Goal: Find specific page/section: Find specific page/section

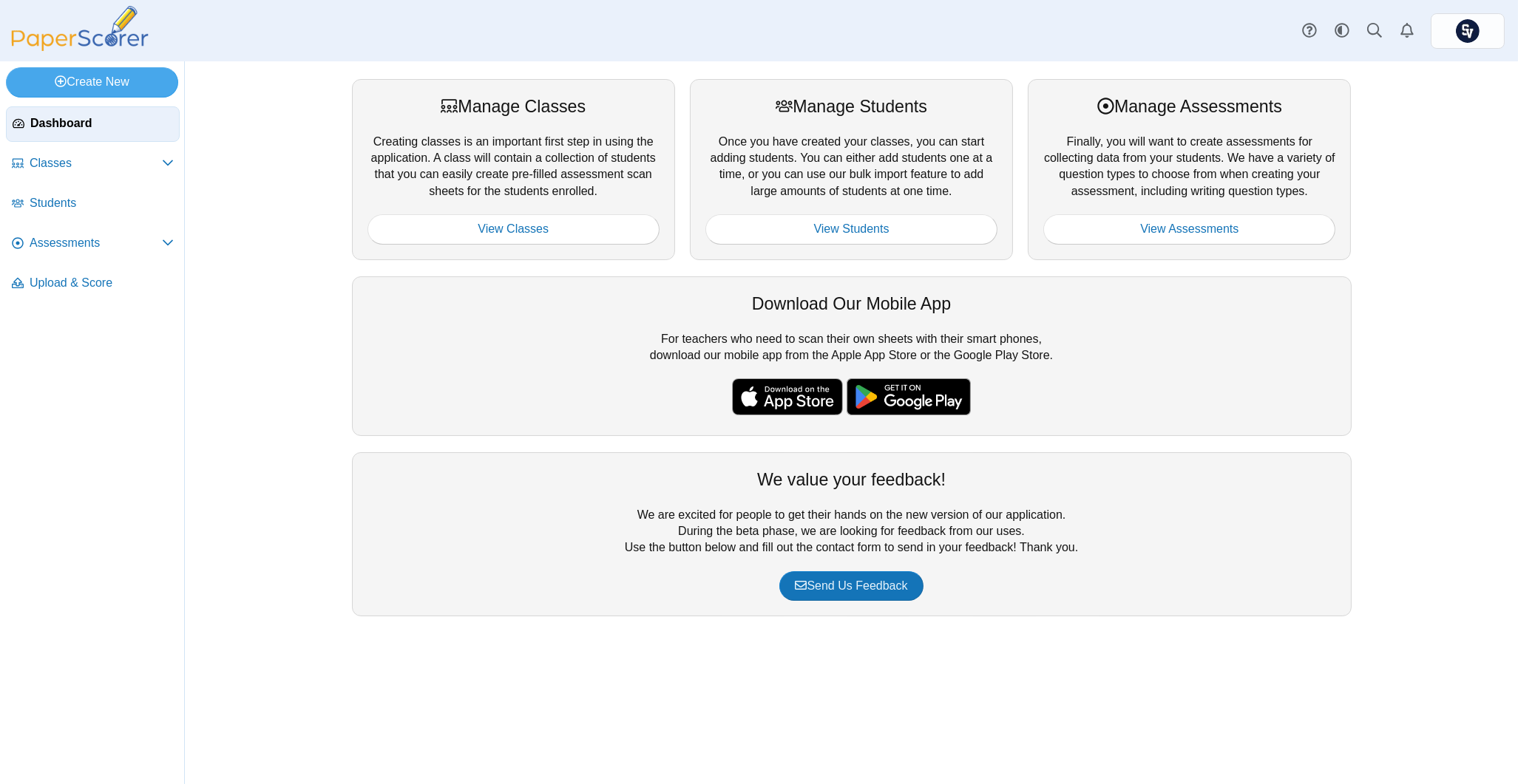
click at [1201, 246] on div "Manage Assessments Finally, you will want to create assessments for collecting …" at bounding box center [1189, 169] width 323 height 180
click at [1210, 238] on link "View Assessments" at bounding box center [1189, 229] width 292 height 29
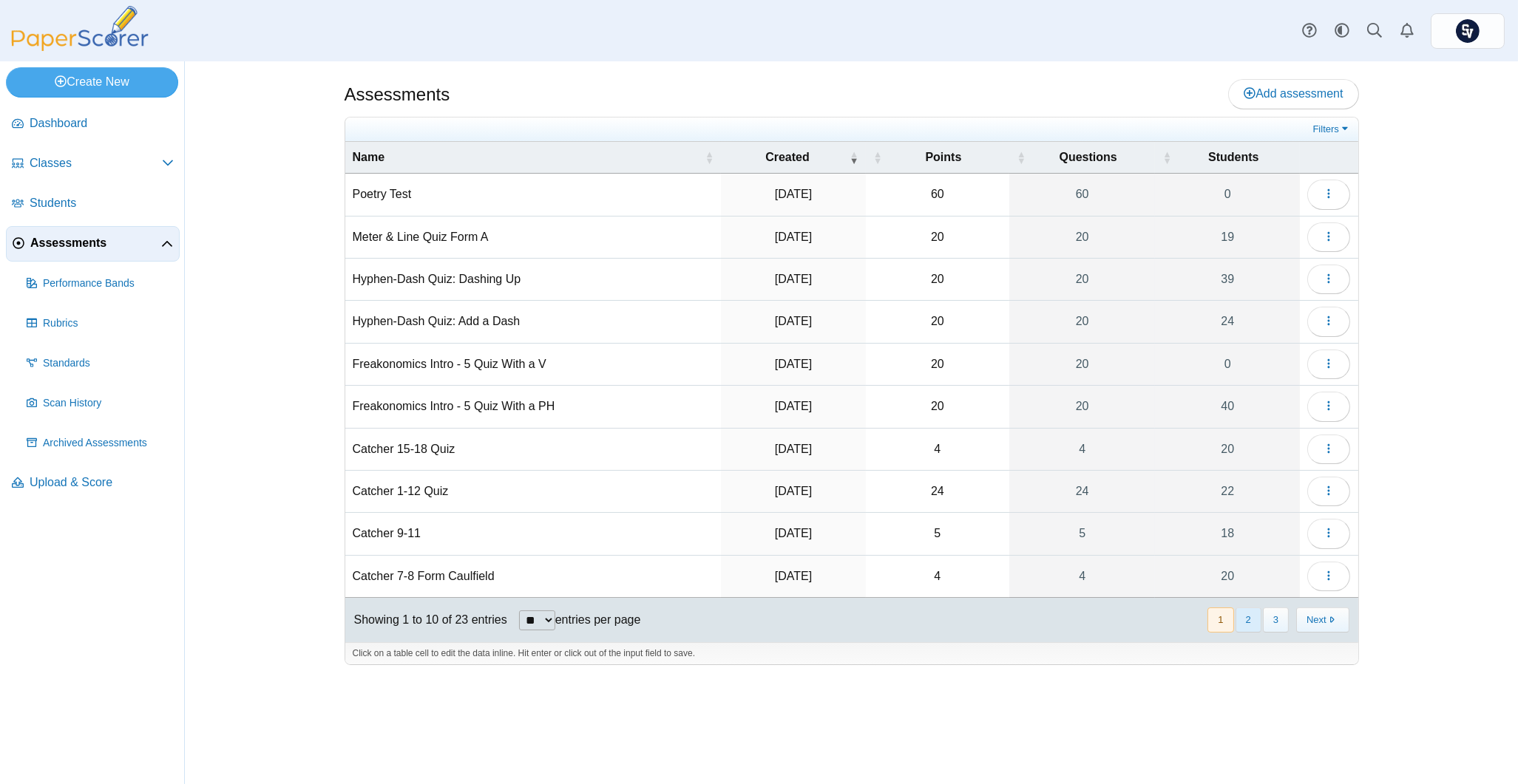
click at [1244, 622] on button "2" at bounding box center [1249, 619] width 25 height 25
click at [1326, 497] on icon "button" at bounding box center [1328, 490] width 12 height 12
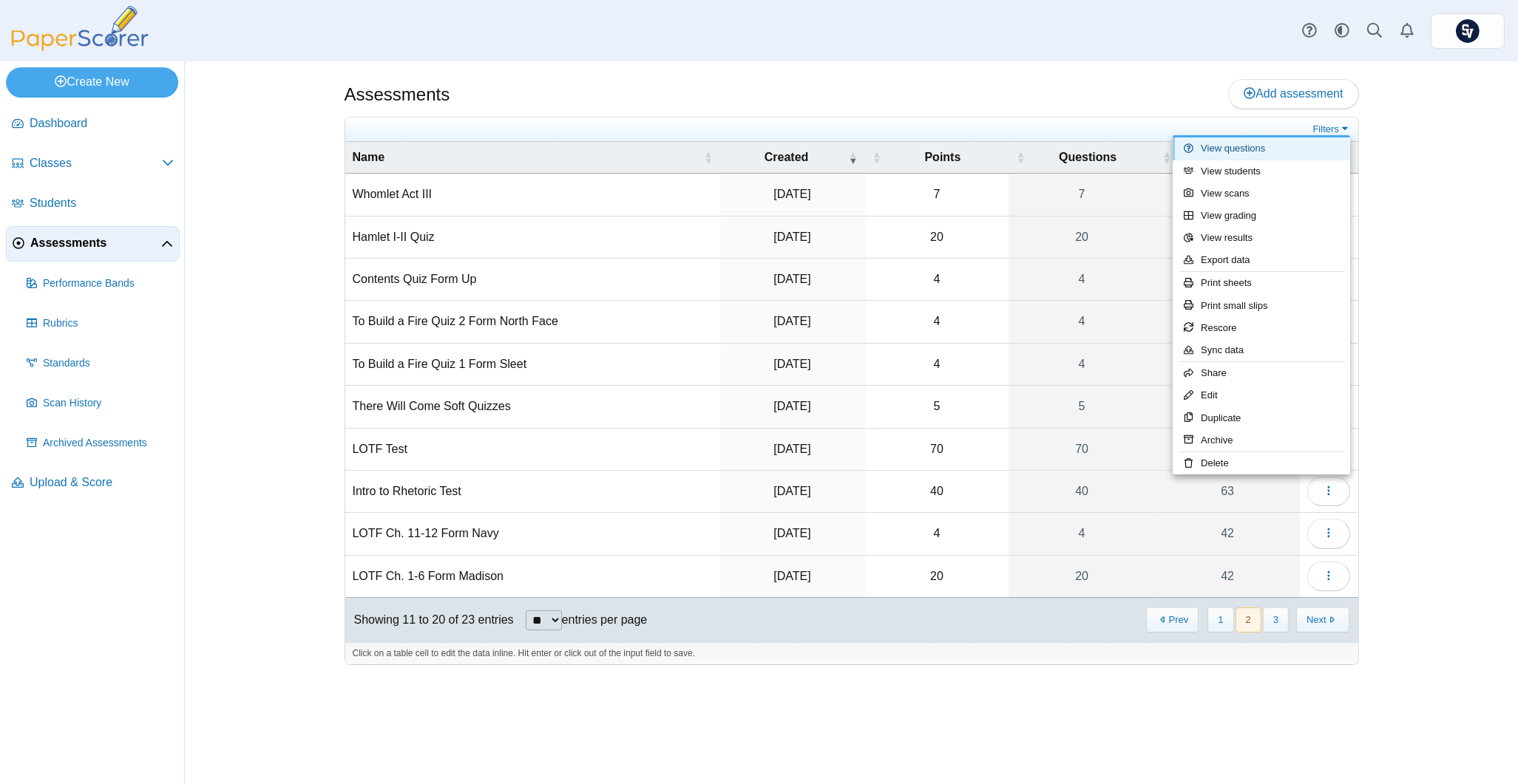
click at [1232, 152] on link "View questions" at bounding box center [1261, 148] width 177 height 22
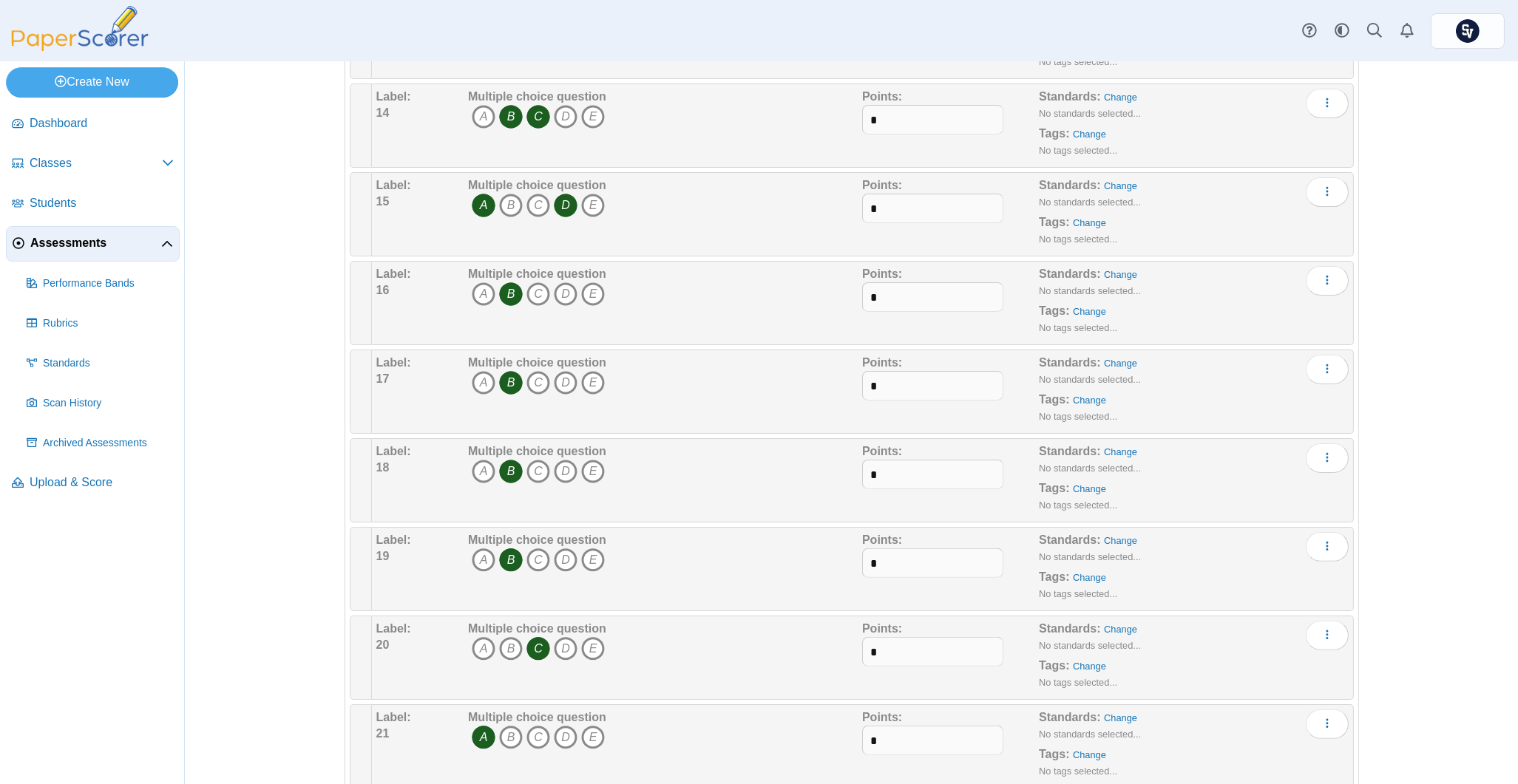
scroll to position [1182, 0]
